Goal: Task Accomplishment & Management: Use online tool/utility

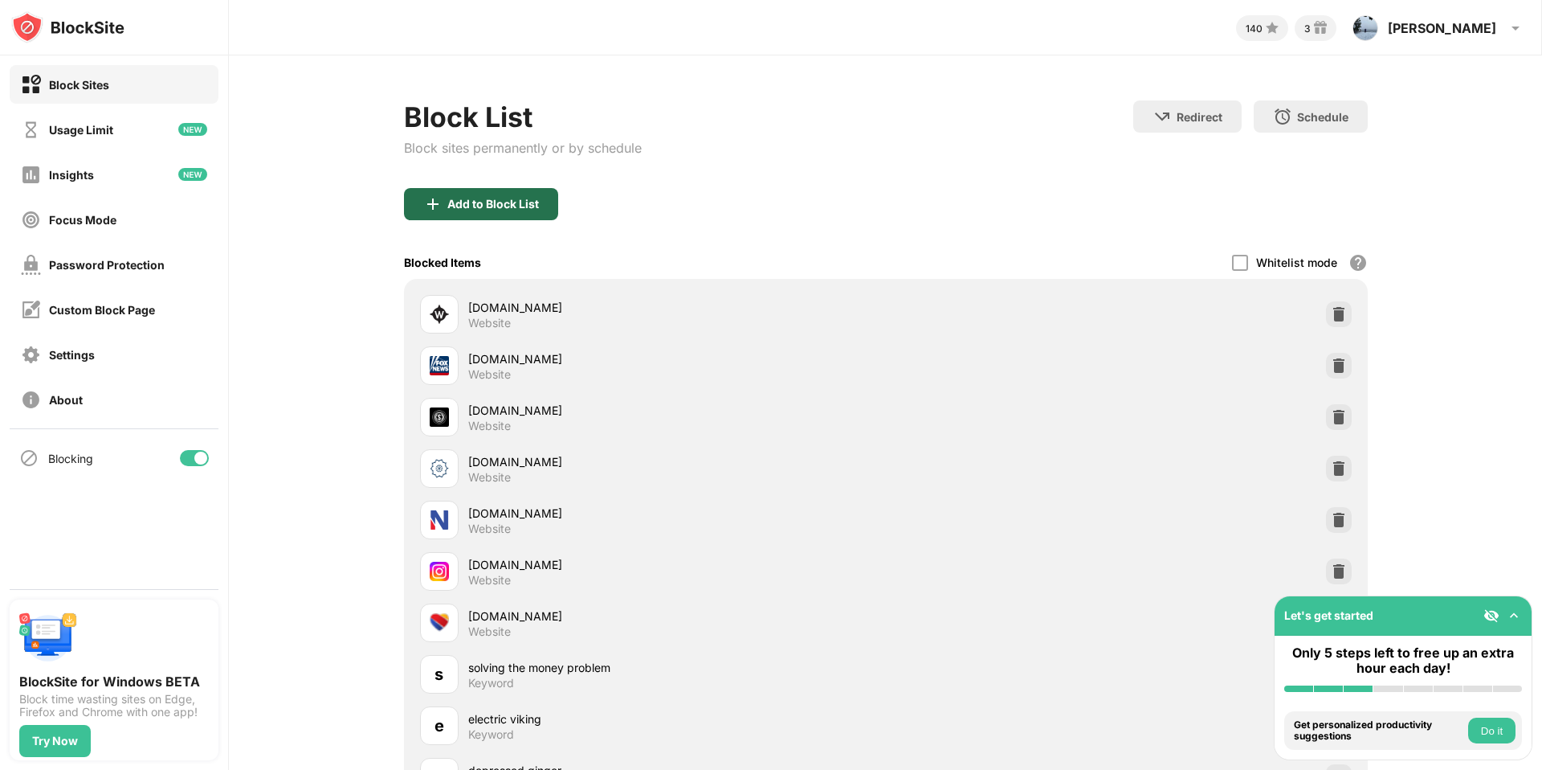
click at [510, 205] on div "Add to Block List" at bounding box center [493, 204] width 92 height 13
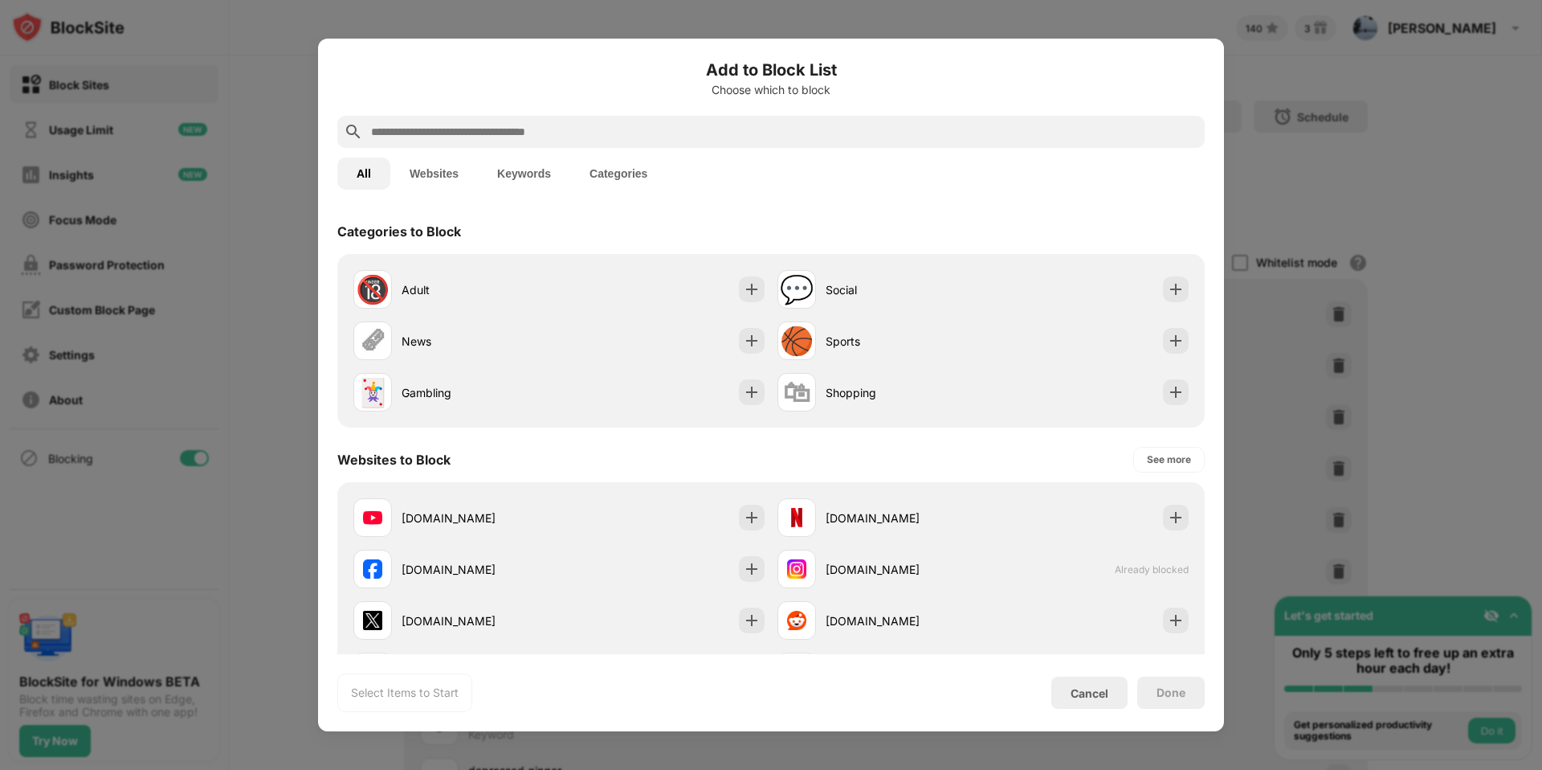
click at [578, 121] on div at bounding box center [771, 132] width 868 height 32
click at [573, 132] on input "text" at bounding box center [784, 131] width 829 height 19
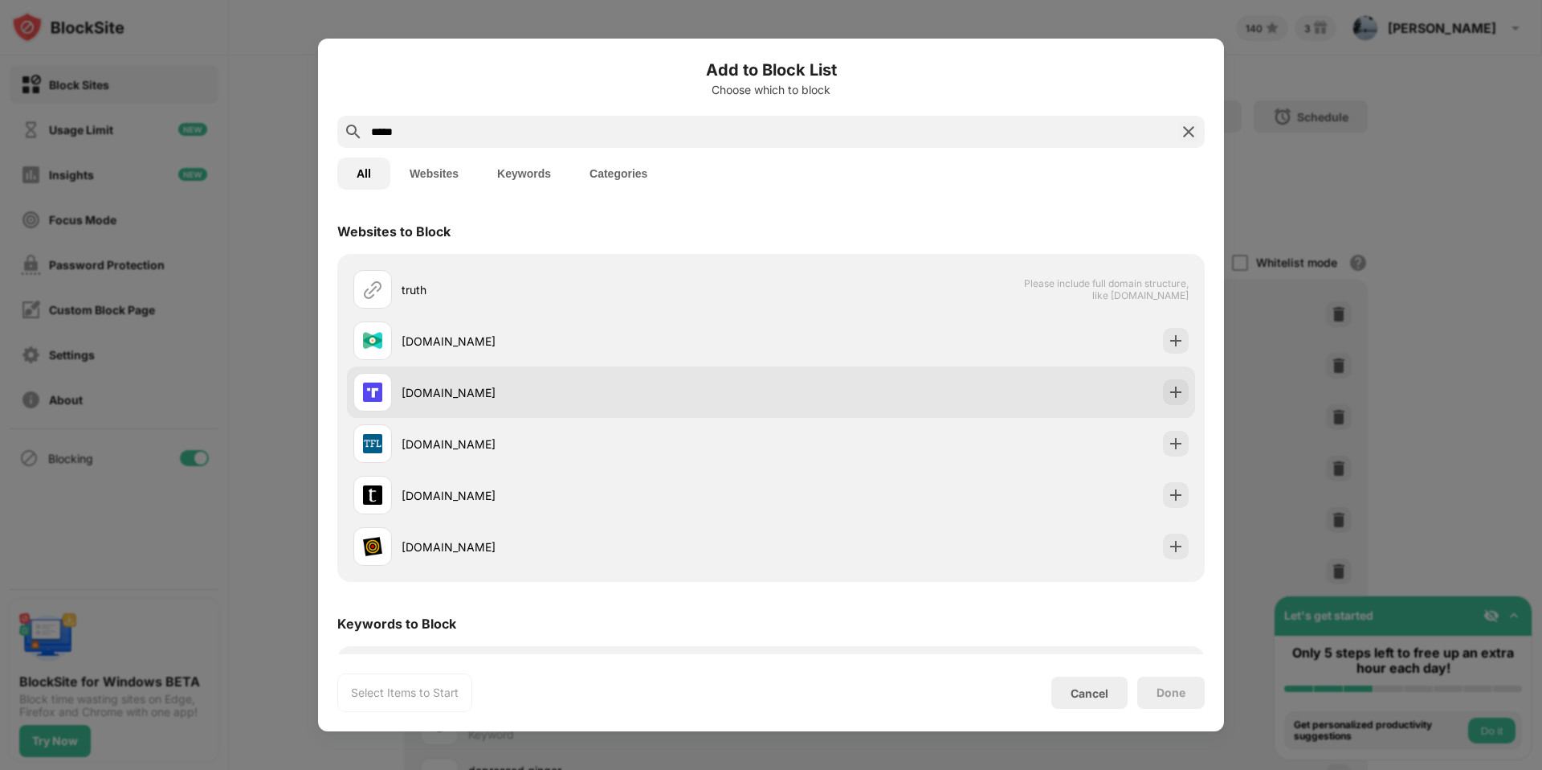
type input "*****"
click at [520, 384] on div "truthsocial.com" at bounding box center [587, 392] width 370 height 17
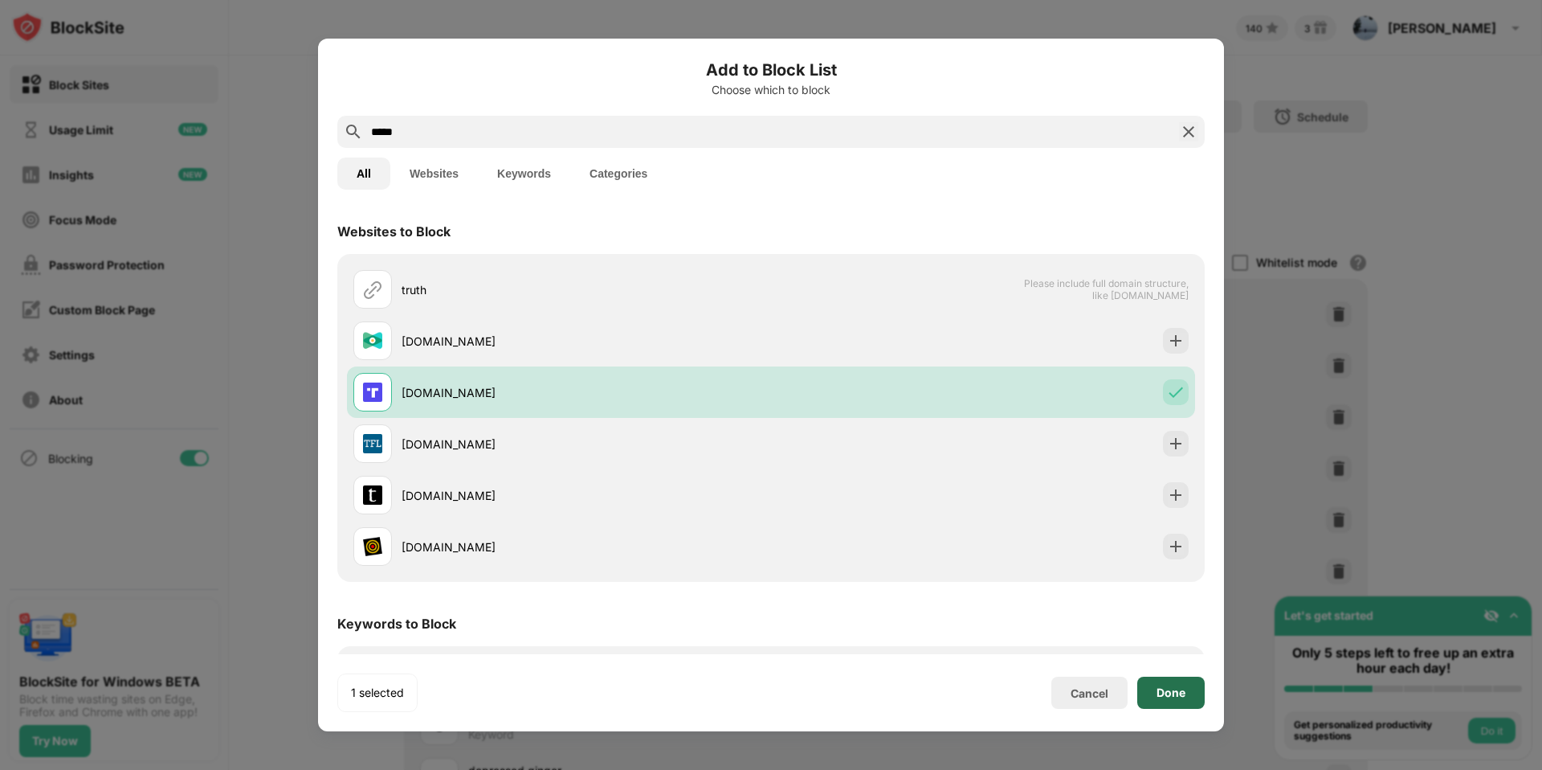
click at [1198, 689] on div "Done" at bounding box center [1171, 692] width 67 height 32
